Goal: Obtain resource: Download file/media

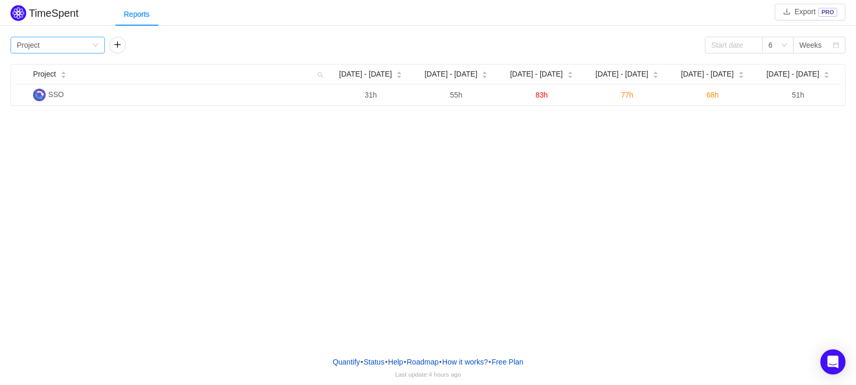
click at [80, 49] on div "Group by Project" at bounding box center [54, 45] width 75 height 16
click at [28, 134] on li "Person" at bounding box center [57, 133] width 94 height 17
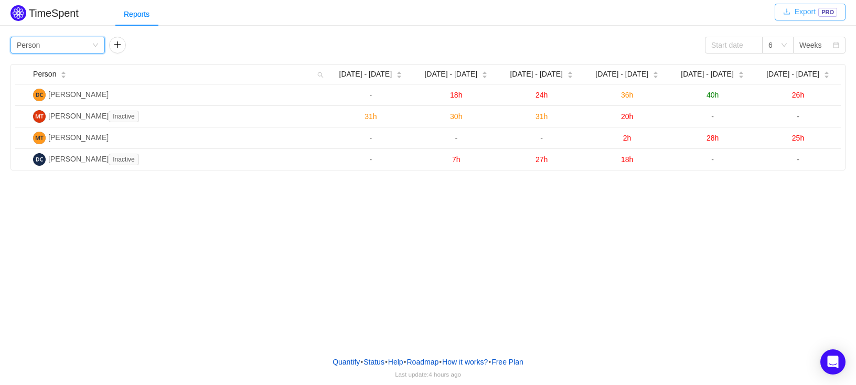
click at [805, 13] on button "Export PRO" at bounding box center [810, 12] width 71 height 17
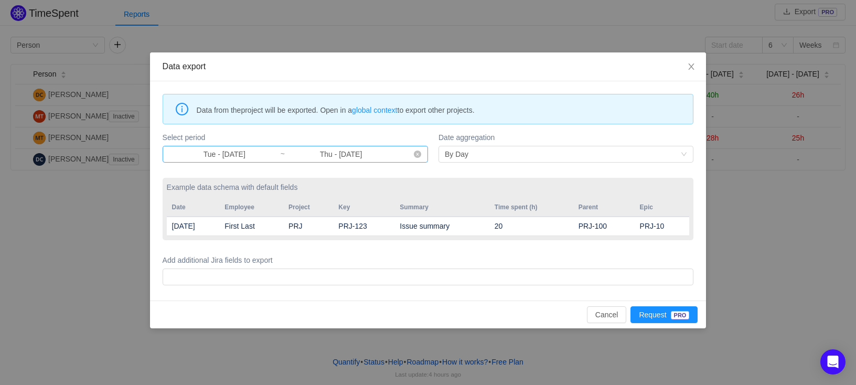
click at [221, 154] on input "Tue - [DATE]" at bounding box center [224, 154] width 111 height 12
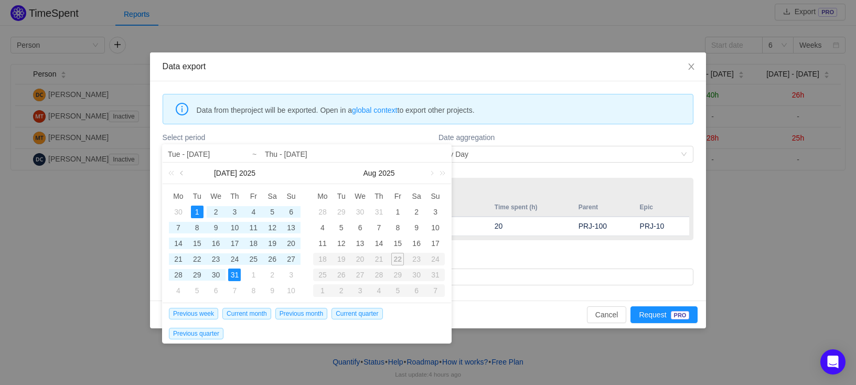
click at [180, 173] on link at bounding box center [182, 173] width 9 height 21
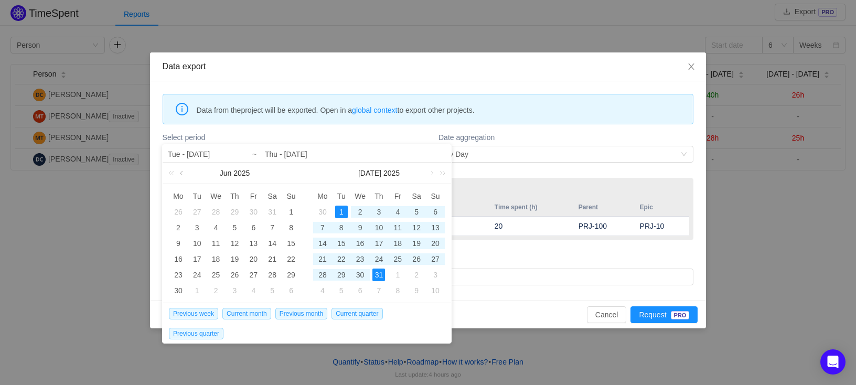
click at [185, 172] on link at bounding box center [182, 173] width 9 height 21
click at [183, 176] on link at bounding box center [182, 173] width 9 height 21
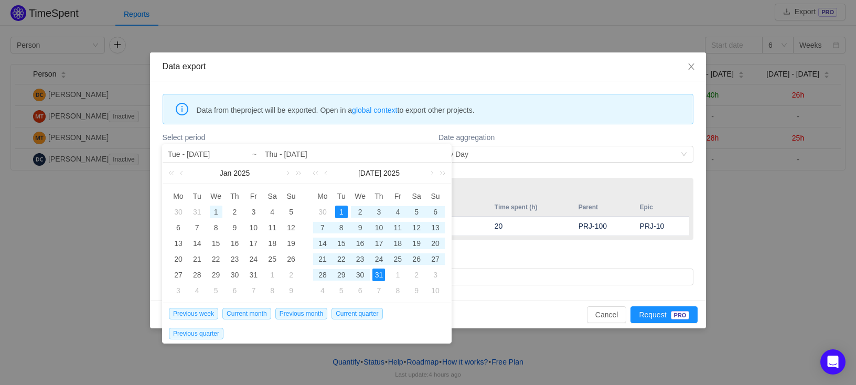
click at [220, 208] on div "1" at bounding box center [216, 212] width 13 height 13
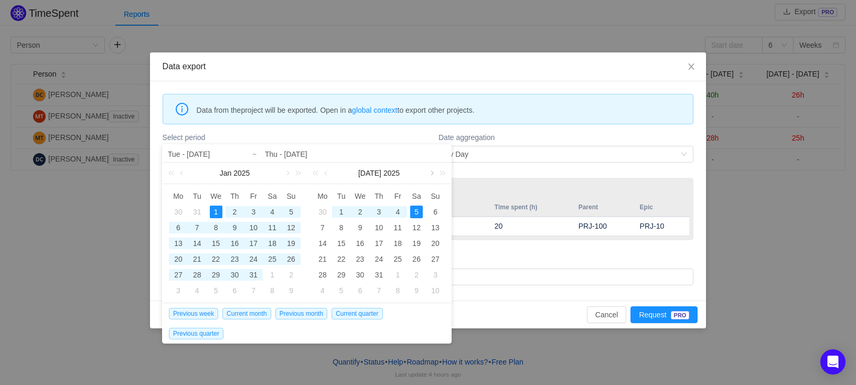
click at [431, 177] on link at bounding box center [431, 173] width 9 height 21
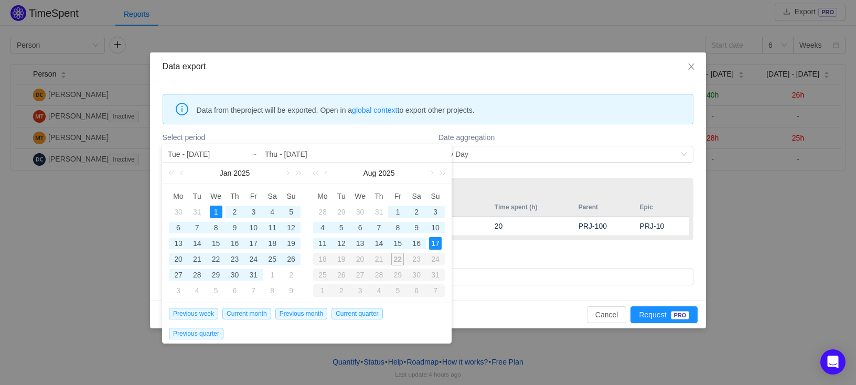
click at [437, 244] on div "17" at bounding box center [435, 243] width 13 height 13
type input "Wed - [DATE]"
type input "Sun - [DATE]"
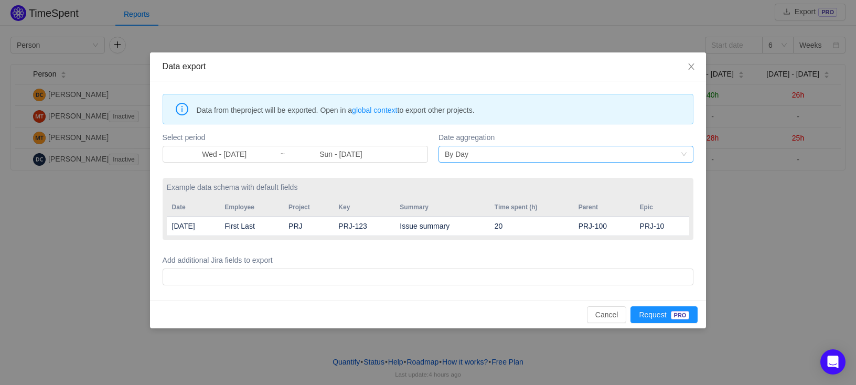
click at [524, 151] on div "By Day" at bounding box center [563, 154] width 236 height 16
click at [473, 195] on li "By Month" at bounding box center [566, 192] width 255 height 17
click at [672, 317] on button "Request PRO" at bounding box center [664, 314] width 67 height 17
click at [695, 69] on icon "icon: close" at bounding box center [691, 66] width 8 height 8
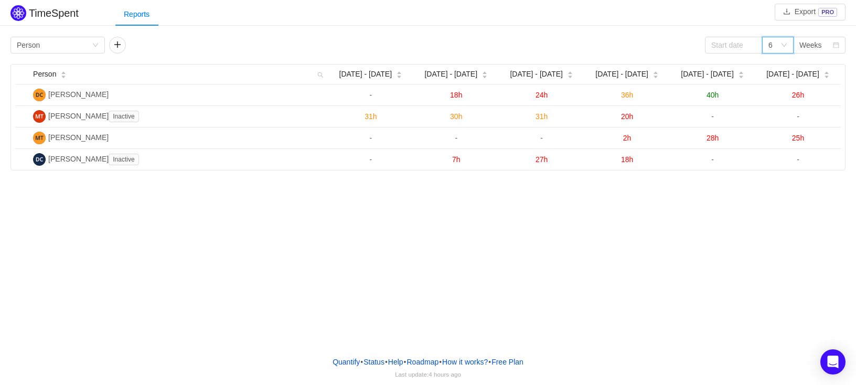
click at [785, 47] on icon "icon: down" at bounding box center [784, 45] width 6 height 6
click at [822, 42] on div "Weeks" at bounding box center [816, 45] width 33 height 16
click at [525, 253] on div "TimeSpent Export PRO Reports Group by Person 6 Weeks Person [DATE] [DATE] - [DA…" at bounding box center [428, 174] width 856 height 348
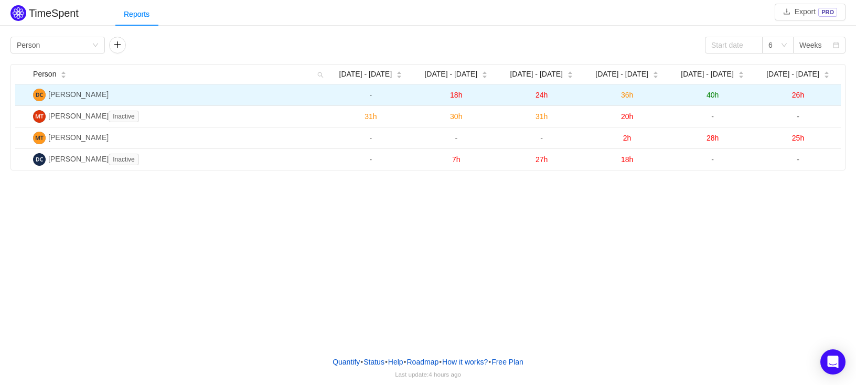
drag, startPoint x: 82, startPoint y: 93, endPoint x: 292, endPoint y: 101, distance: 210.0
click at [275, 107] on tbody "[PERSON_NAME] - 18h 24h 36h 40h 26h [PERSON_NAME] Inactive 31h 30h 31h 20h - - …" at bounding box center [428, 127] width 826 height 86
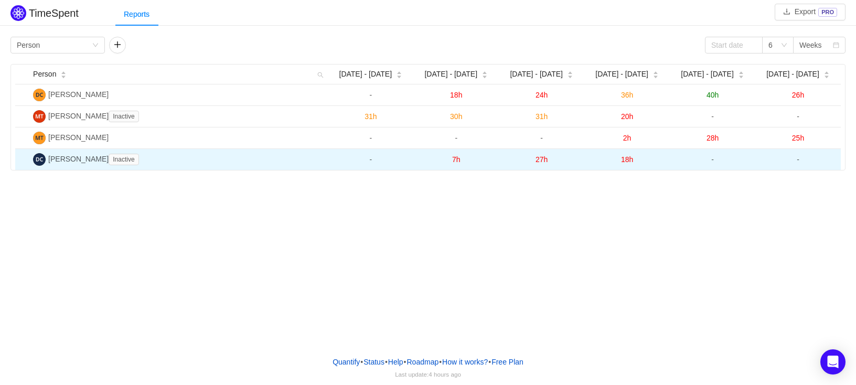
drag, startPoint x: 52, startPoint y: 94, endPoint x: 832, endPoint y: 164, distance: 783.2
click at [832, 164] on tbody "[PERSON_NAME] - 18h 24h 36h 40h 26h [PERSON_NAME] Inactive 31h 30h 31h 20h - - …" at bounding box center [428, 127] width 826 height 86
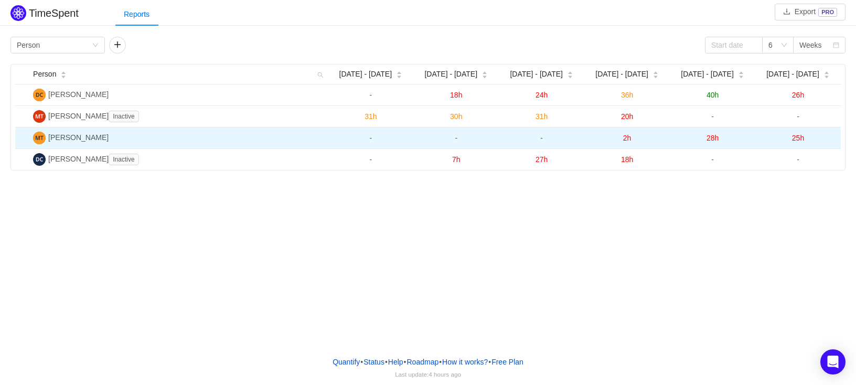
copy tbody "[PERSON_NAME] - 18h 24h 36h 40h 26h [PERSON_NAME] Inactive 31h 30h 31h 20h - - …"
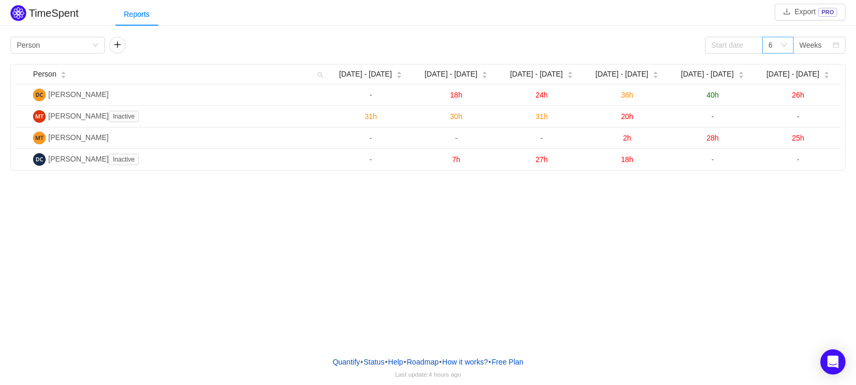
click at [772, 46] on div "6" at bounding box center [771, 45] width 4 height 16
click at [780, 118] on li "12" at bounding box center [777, 116] width 31 height 17
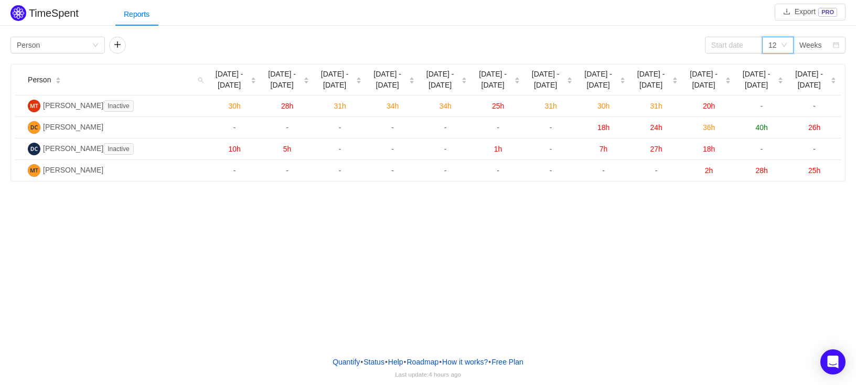
click at [599, 250] on div "TimeSpent Export PRO Reports Group by Person 12 Weeks Person [DATE] - [DATE] Ju…" at bounding box center [428, 174] width 856 height 348
drag, startPoint x: 26, startPoint y: 82, endPoint x: 566, endPoint y: 236, distance: 561.4
click at [566, 236] on div "TimeSpent Export PRO Reports Group by Person 12 Weeks Person [DATE] - [DATE] Ju…" at bounding box center [428, 174] width 856 height 348
drag, startPoint x: 814, startPoint y: 172, endPoint x: 31, endPoint y: 79, distance: 788.2
click at [31, 79] on table "Person [DATE] - [DATE] Jun [DATE] - [DATE] - [DATE] - [DATE] - [DATE] 6 [DATE] …" at bounding box center [428, 123] width 826 height 116
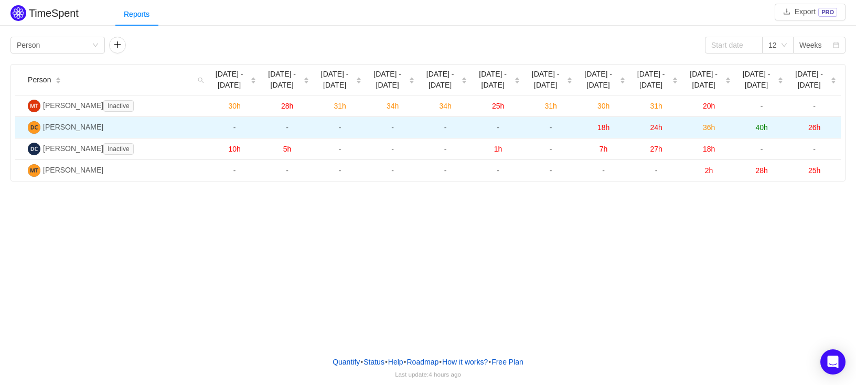
drag, startPoint x: 30, startPoint y: 79, endPoint x: 167, endPoint y: 129, distance: 145.2
click at [168, 104] on table "Person [DATE] - [DATE] Jun [DATE] - [DATE] - [DATE] - [DATE] - [DATE] 6 [DATE] …" at bounding box center [428, 123] width 826 height 116
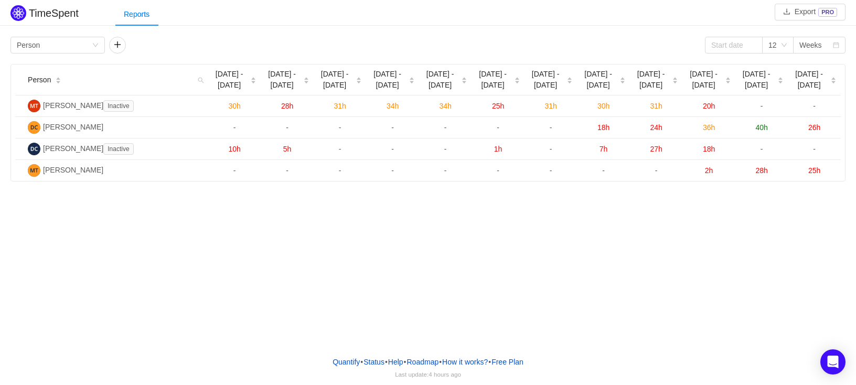
click at [203, 246] on div "TimeSpent Export PRO Reports Group by Person 12 Weeks Person [DATE] - [DATE] Ju…" at bounding box center [428, 174] width 856 height 348
drag, startPoint x: 27, startPoint y: 79, endPoint x: 402, endPoint y: 270, distance: 420.7
click at [402, 271] on div "TimeSpent Export PRO Reports Group by Person 12 Weeks Person [DATE] - [DATE] Ju…" at bounding box center [428, 174] width 856 height 348
drag, startPoint x: 776, startPoint y: 154, endPoint x: 280, endPoint y: 42, distance: 508.7
click at [280, 42] on div "Group by Person 12 Weeks Person [DATE] - [DATE] Jun [DATE] - [DATE] - [DATE] - …" at bounding box center [427, 109] width 835 height 145
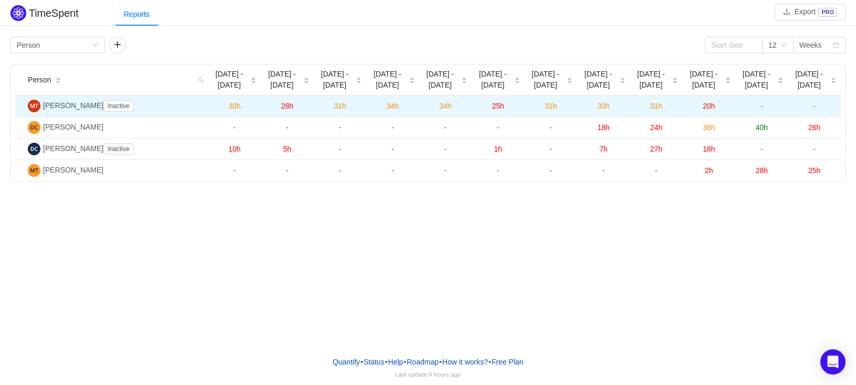
copy div "12 Weeks Person [DATE] - [DATE] Jun [DATE] - [DATE] - [DATE] - [DATE] - [DATE] …"
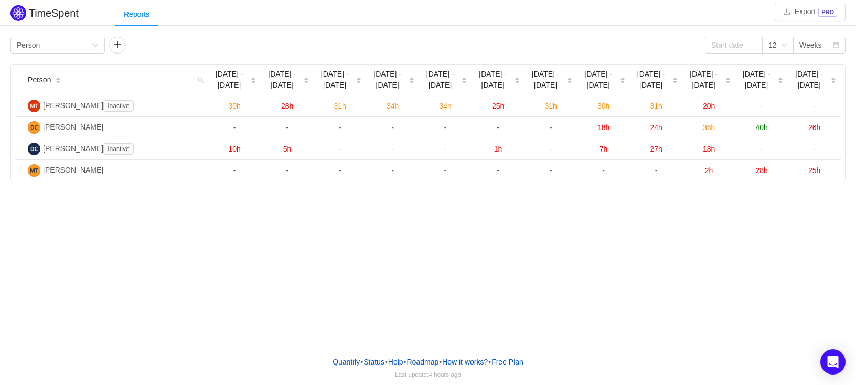
click at [582, 278] on div "TimeSpent Export PRO Reports Group by Person 12 Weeks Person [DATE] - [DATE] Ju…" at bounding box center [428, 174] width 856 height 348
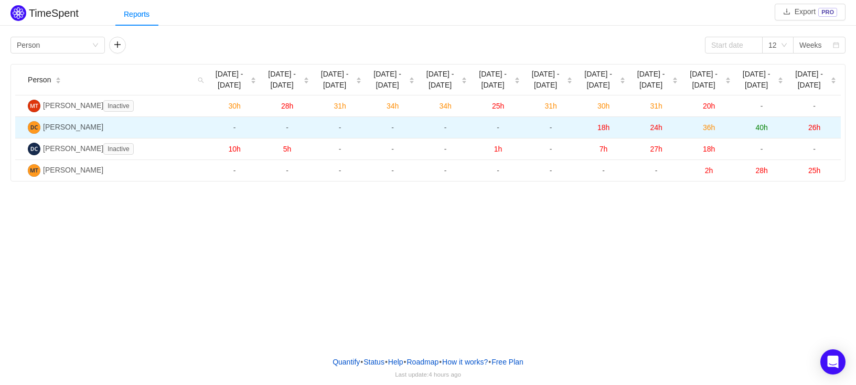
click at [713, 128] on span "36h" at bounding box center [709, 127] width 12 height 8
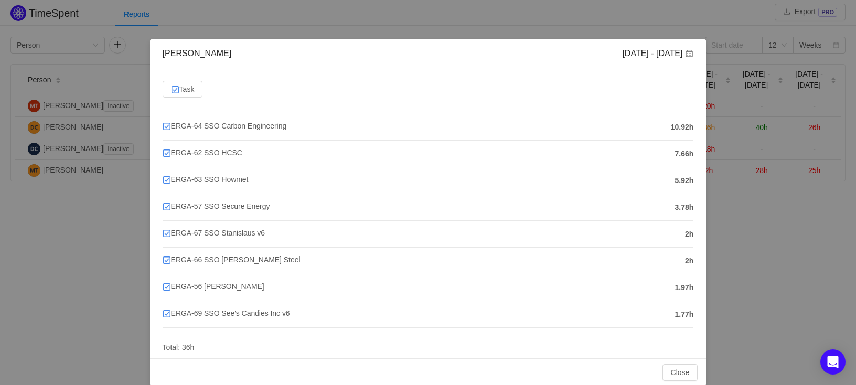
scroll to position [27, 0]
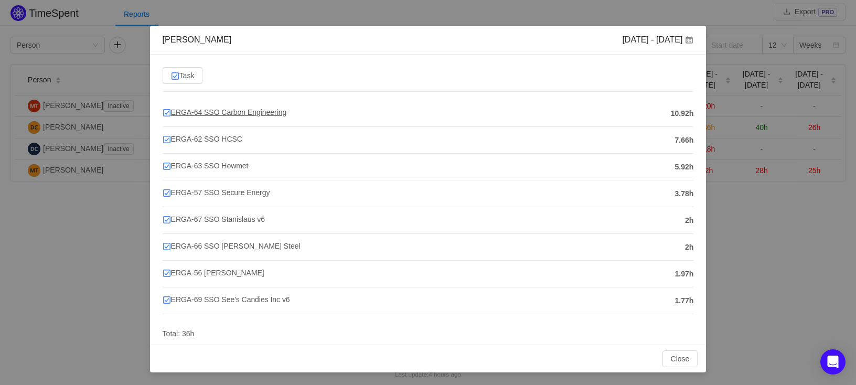
click at [251, 113] on span "ERGA-64 SSO Carbon Engineering" at bounding box center [225, 112] width 124 height 8
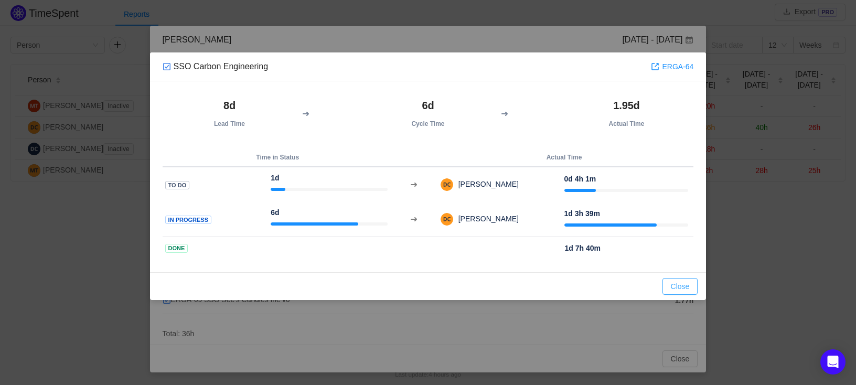
click at [672, 281] on button "Close" at bounding box center [681, 286] width 36 height 17
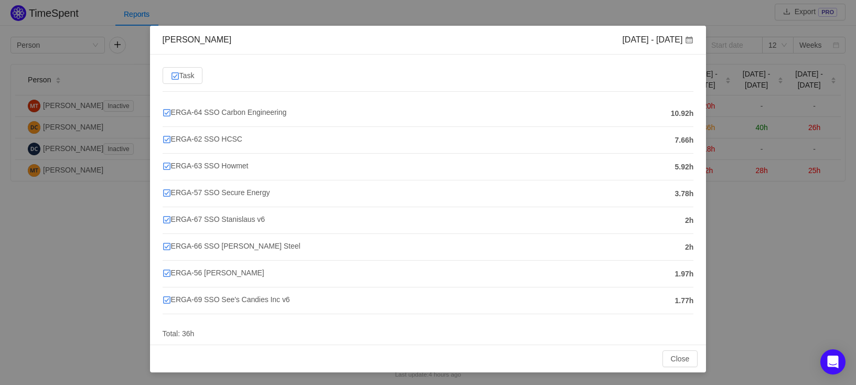
click at [441, 20] on div "[PERSON_NAME] [DATE] - [DATE] Task ERGA-64 SSO Carbon Engineering 10.92h ERGA-6…" at bounding box center [428, 192] width 856 height 385
